Goal: Check status

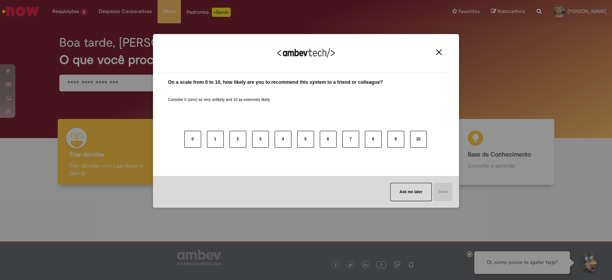
click at [78, 12] on div "We appreciate your feedback! On a scale from 0 to 10, how likely are you to rec…" at bounding box center [306, 140] width 612 height 280
click at [444, 52] on div "We appreciate your feedback!" at bounding box center [306, 58] width 288 height 30
click at [438, 53] on img "Close" at bounding box center [439, 52] width 6 height 6
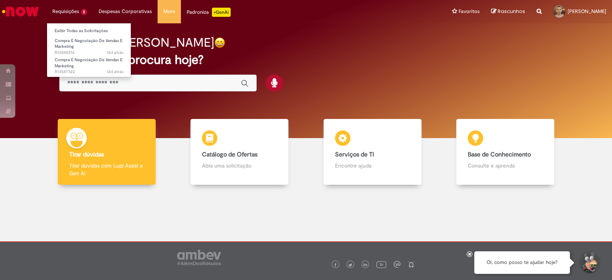
click at [73, 7] on li "Requisições 2 Exibir Todas as Solicitações Compra E Negociação De Vendas E Mark…" at bounding box center [70, 11] width 46 height 23
click at [75, 47] on link "Compra E Negociação De Vendas E Marketing 12d atrás 12 dias atrás R13550376" at bounding box center [89, 45] width 84 height 16
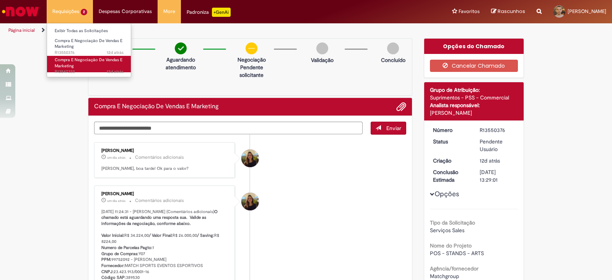
click at [87, 68] on link "Compra E Negociação De Vendas E Marketing 12d atrás 12 dias atrás R13547322" at bounding box center [89, 64] width 84 height 16
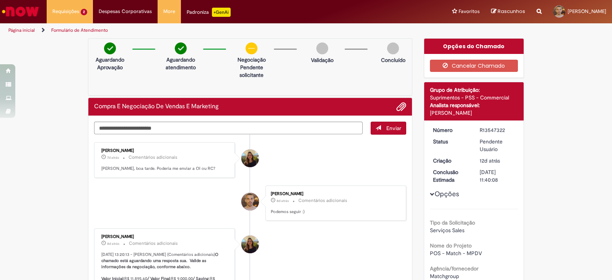
scroll to position [95, 0]
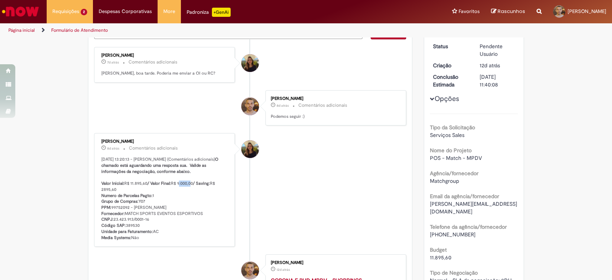
drag, startPoint x: 177, startPoint y: 187, endPoint x: 188, endPoint y: 188, distance: 11.5
click at [188, 188] on p "[DATE] 13:20:13 - [PERSON_NAME] (Comentários adicionais) O chamado está aguarda…" at bounding box center [164, 198] width 127 height 84
drag, startPoint x: 188, startPoint y: 188, endPoint x: 176, endPoint y: 188, distance: 12.2
click at [176, 188] on p "[DATE] 13:20:13 - [PERSON_NAME] (Comentários adicionais) O chamado está aguarda…" at bounding box center [164, 198] width 127 height 84
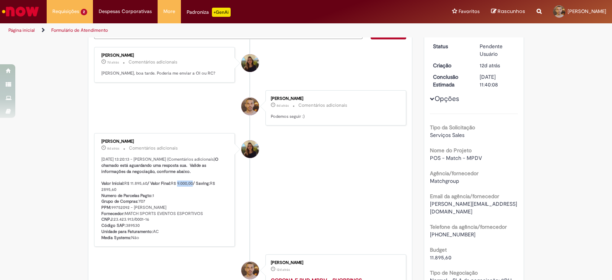
copy p "9.000,00"
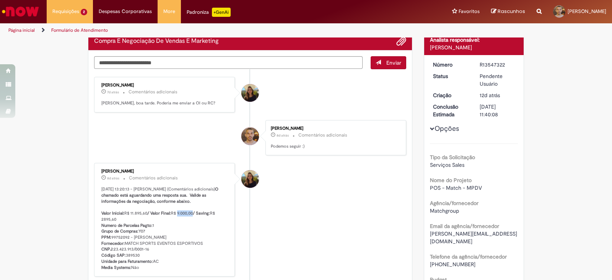
scroll to position [78, 0]
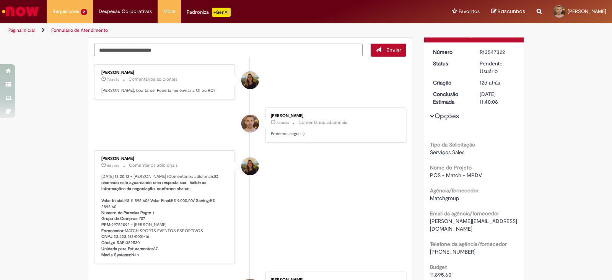
click at [496, 51] on div "R13547322" at bounding box center [498, 52] width 36 height 8
copy div "R13547322"
click at [496, 51] on div "R13547322" at bounding box center [498, 52] width 36 height 8
copy div "R13547322"
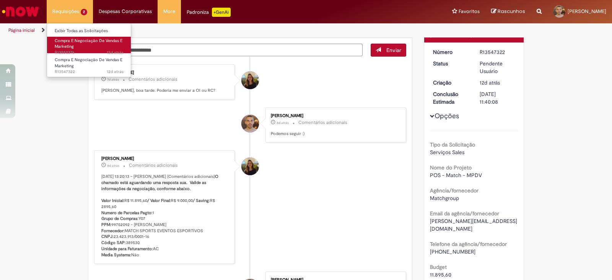
click at [74, 52] on span "12d atrás 12 dias atrás R13550376" at bounding box center [89, 53] width 69 height 6
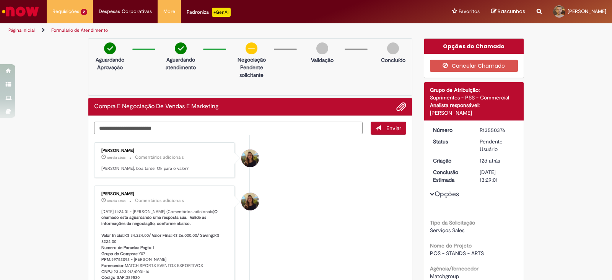
click at [210, 129] on textarea "Digite sua mensagem aqui..." at bounding box center [228, 128] width 269 height 13
type textarea "**********"
click at [399, 131] on button "Enviar" at bounding box center [389, 128] width 36 height 13
